Goal: Transaction & Acquisition: Download file/media

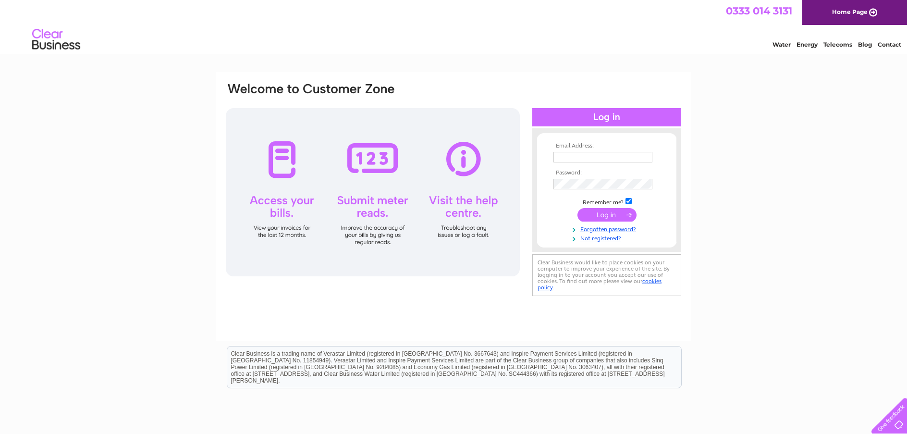
type input "jandmbrown@btconnect.com"
click at [601, 215] on input "submit" at bounding box center [607, 214] width 59 height 13
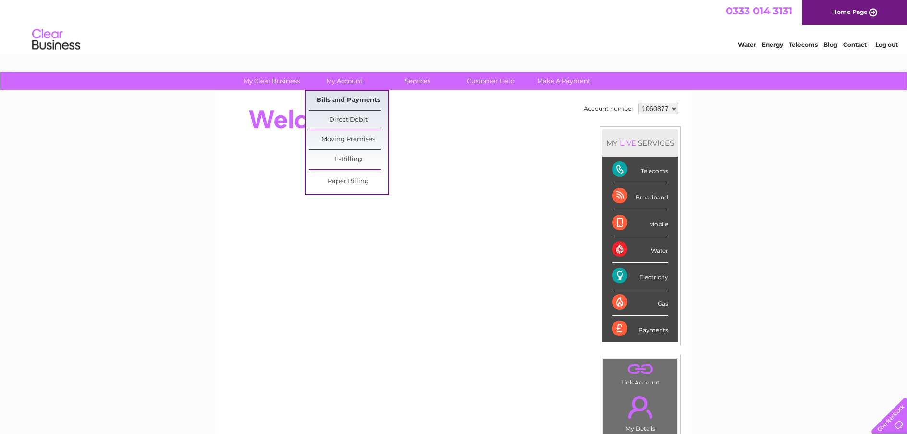
click at [340, 97] on link "Bills and Payments" at bounding box center [348, 100] width 79 height 19
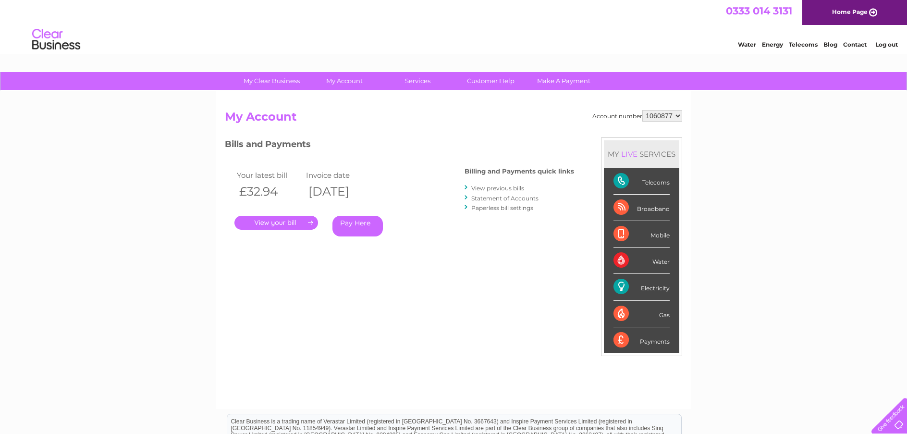
click at [286, 222] on link "." at bounding box center [276, 223] width 84 height 14
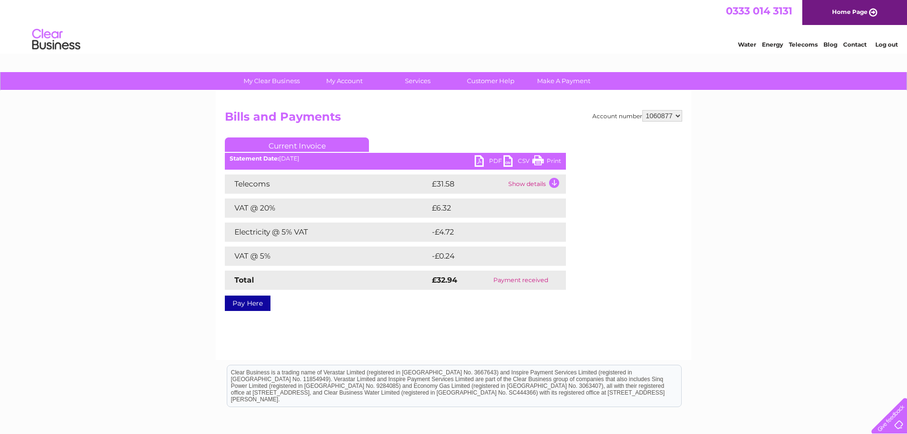
click at [383, 232] on td "Electricity @ 5% VAT" at bounding box center [327, 231] width 205 height 19
click at [480, 160] on link "PDF" at bounding box center [489, 162] width 29 height 14
click at [507, 160] on link "CSV" at bounding box center [518, 162] width 29 height 14
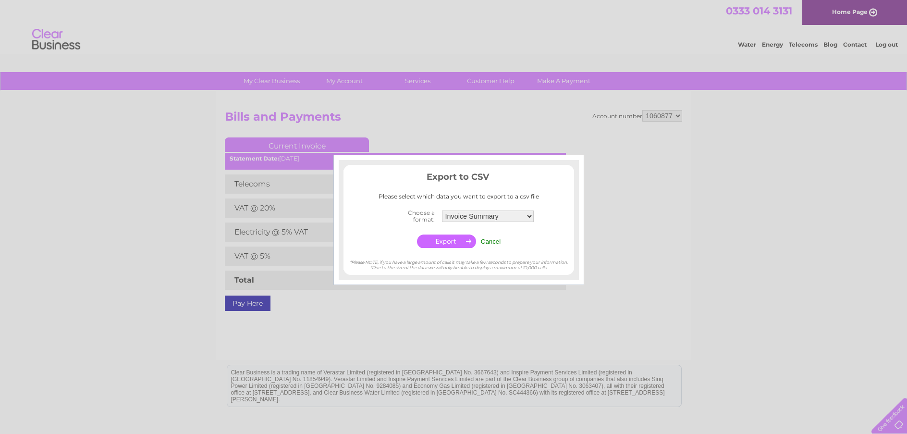
click at [530, 213] on select "Invoice Summary Telecoms Call Summary Service Charge Summary" at bounding box center [488, 216] width 92 height 12
click at [442, 210] on select "Invoice Summary Telecoms Call Summary Service Charge Summary" at bounding box center [488, 216] width 93 height 12
click at [447, 242] on input "button" at bounding box center [446, 240] width 59 height 13
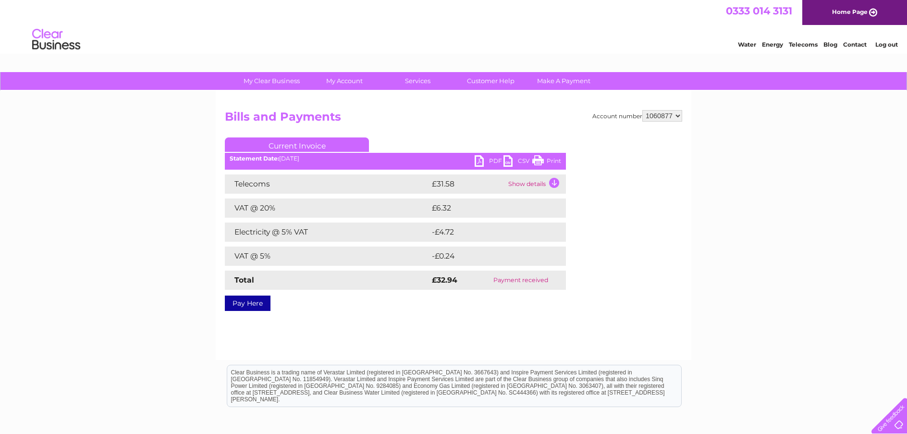
click at [480, 160] on link "PDF" at bounding box center [489, 162] width 29 height 14
